Goal: Task Accomplishment & Management: Manage account settings

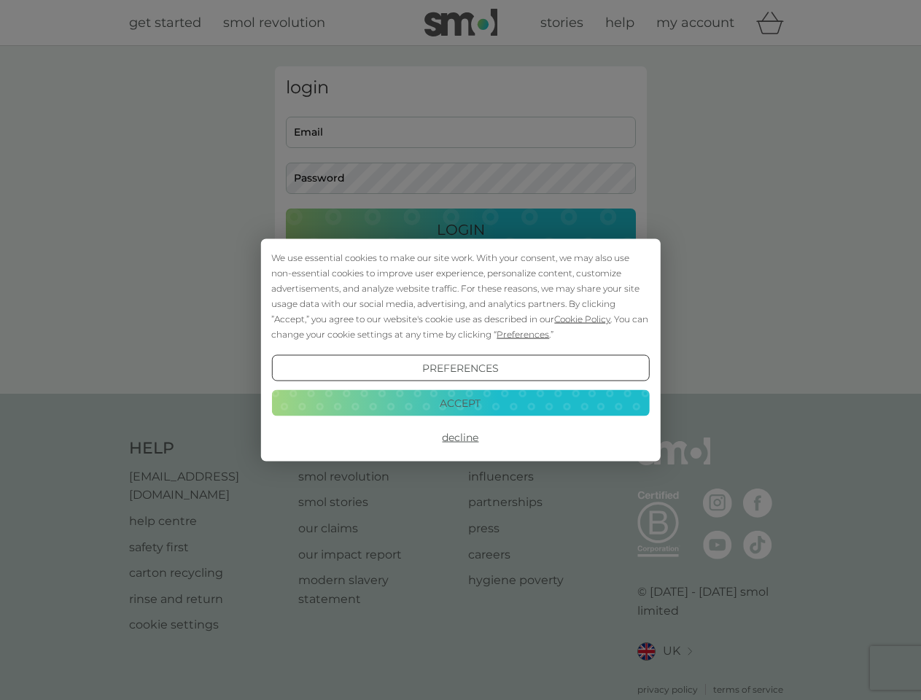
click at [582, 319] on span "Cookie Policy" at bounding box center [582, 318] width 56 height 11
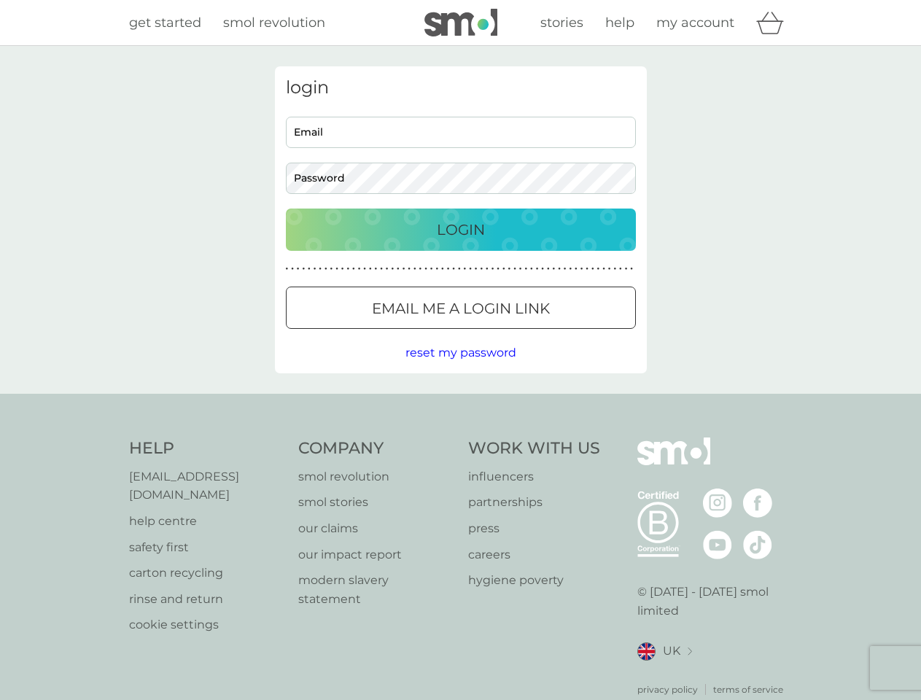
click at [521, 334] on div "login Email Password Login ● ● ● ● ● ● ● ● ● ● ● ● ● ● ● ● ● ● ● ● ● ● ● ● ● ● …" at bounding box center [461, 219] width 372 height 307
click at [460, 368] on div "login Email Password Login ● ● ● ● ● ● ● ● ● ● ● ● ● ● ● ● ● ● ● ● ● ● ● ● ● ● …" at bounding box center [461, 219] width 372 height 307
click at [460, 437] on div "Help [EMAIL_ADDRESS][DOMAIN_NAME] help centre safety first carton recycling rin…" at bounding box center [460, 566] width 663 height 259
click at [460, 402] on div "Help [EMAIL_ADDRESS][DOMAIN_NAME] help centre safety first carton recycling rin…" at bounding box center [460, 567] width 921 height 346
